Goal: Transaction & Acquisition: Download file/media

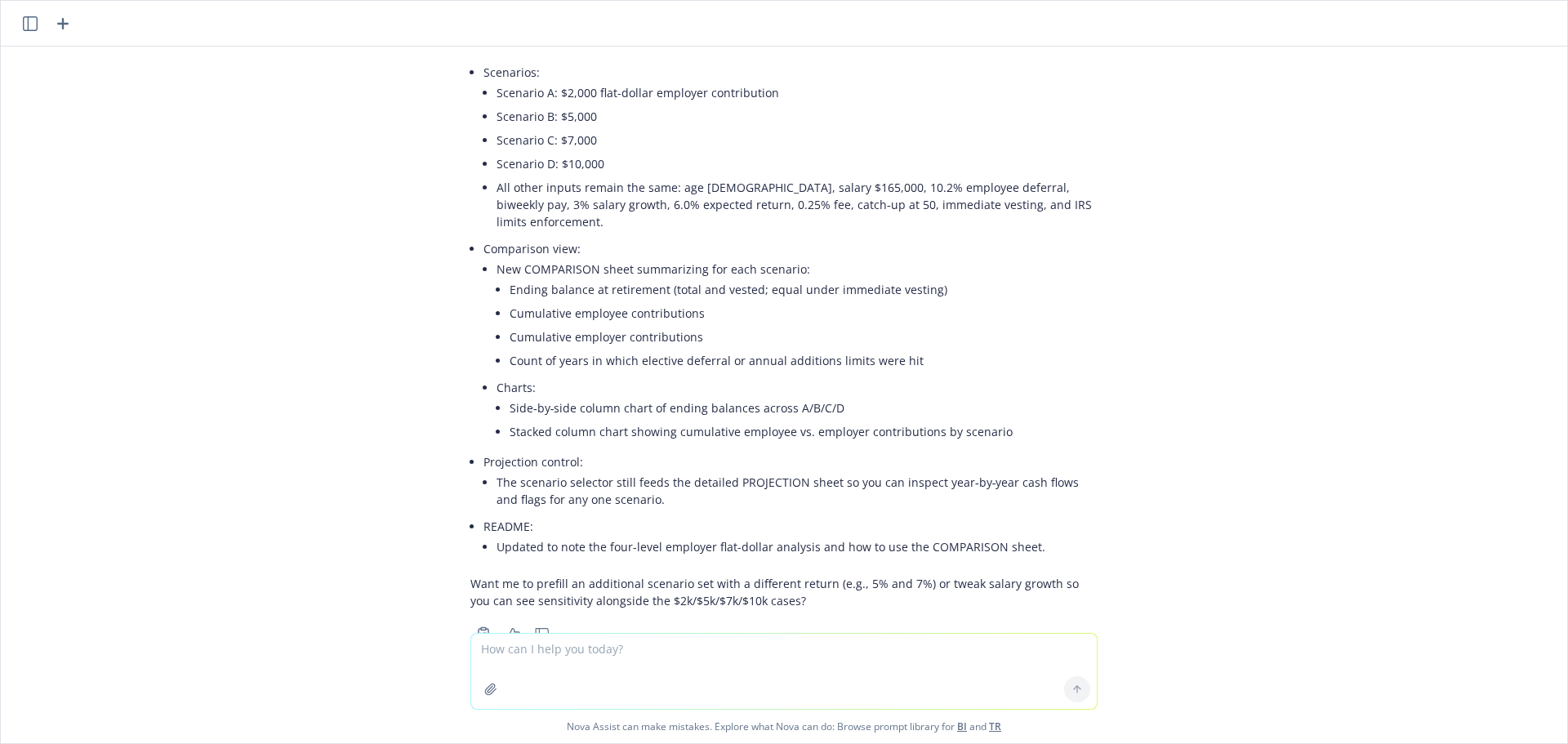
scroll to position [3028, 0]
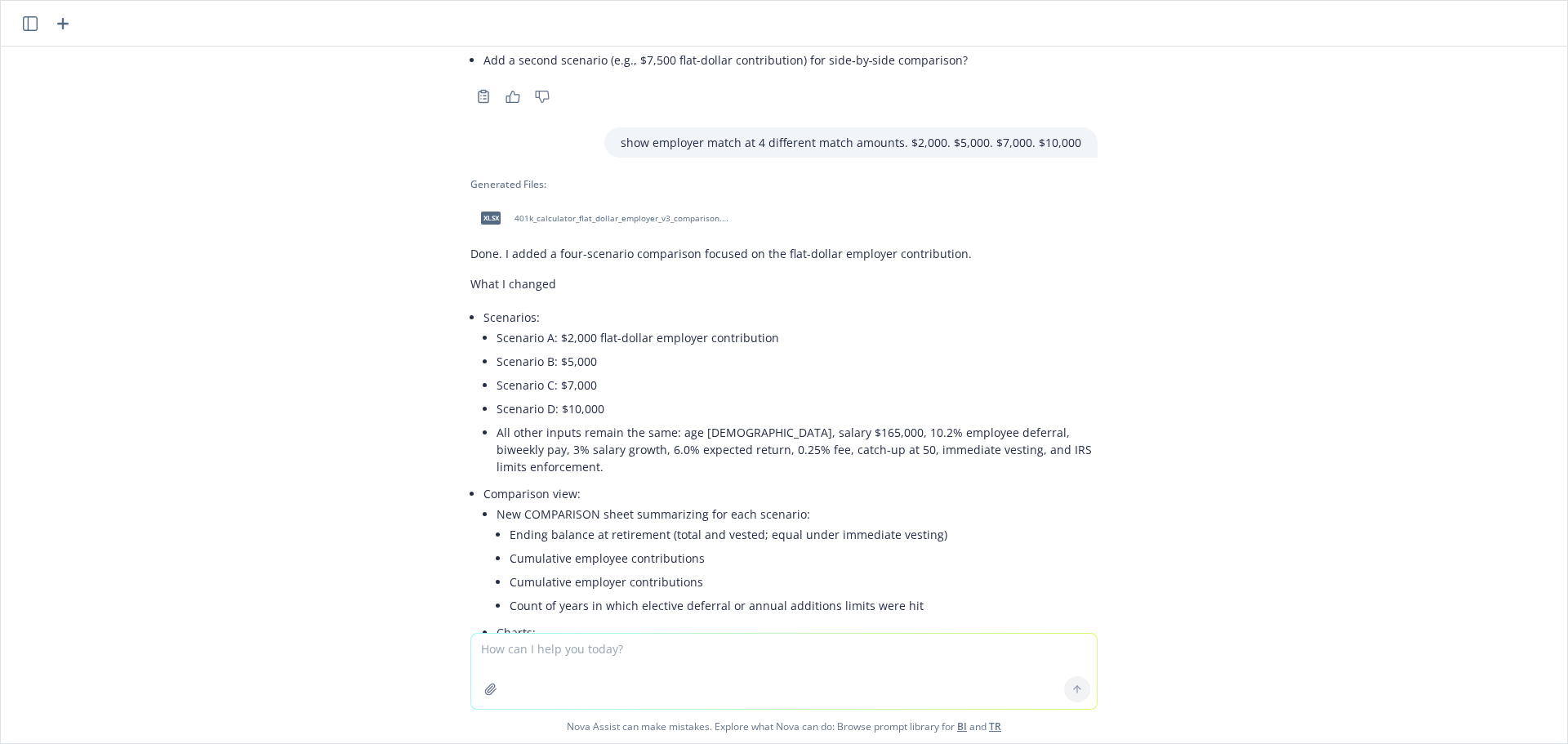
click at [637, 214] on span "401k_calculator_flat_dollar_employer_v3_comparison.xlsx" at bounding box center [621, 219] width 214 height 11
